Goal: Task Accomplishment & Management: Complete application form

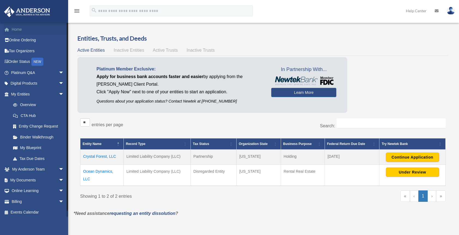
click at [20, 31] on link "Home" at bounding box center [38, 29] width 68 height 11
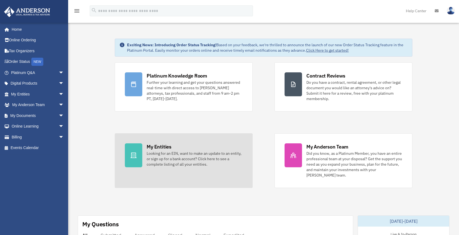
click at [172, 156] on div "Looking for an EIN, want to make an update to an entity, or sign up for a bank …" at bounding box center [195, 159] width 96 height 16
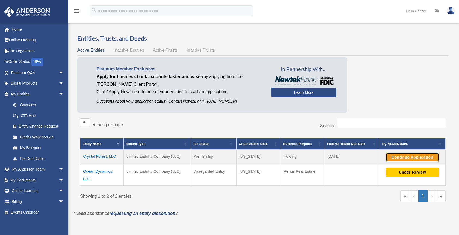
click at [418, 156] on button "Continue Application" at bounding box center [412, 157] width 53 height 9
click at [398, 155] on button "Continue Application" at bounding box center [412, 157] width 53 height 9
